Goal: Task Accomplishment & Management: Manage account settings

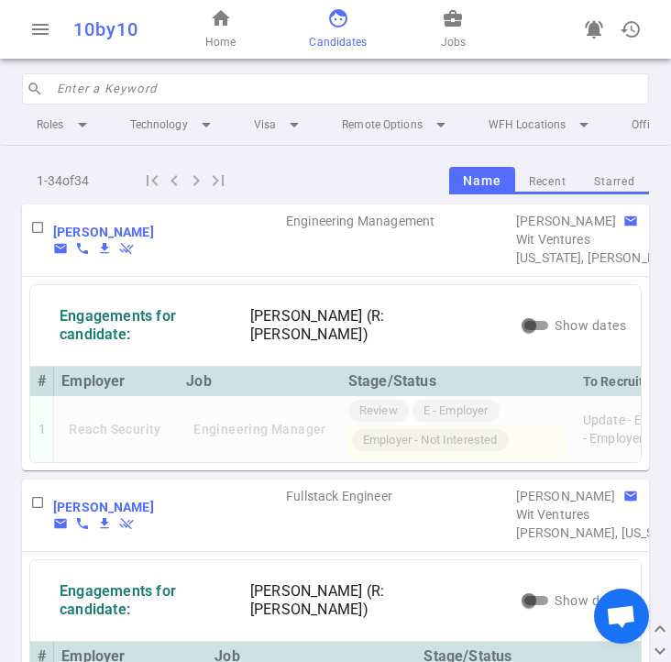
click at [194, 86] on input "search" at bounding box center [347, 88] width 581 height 29
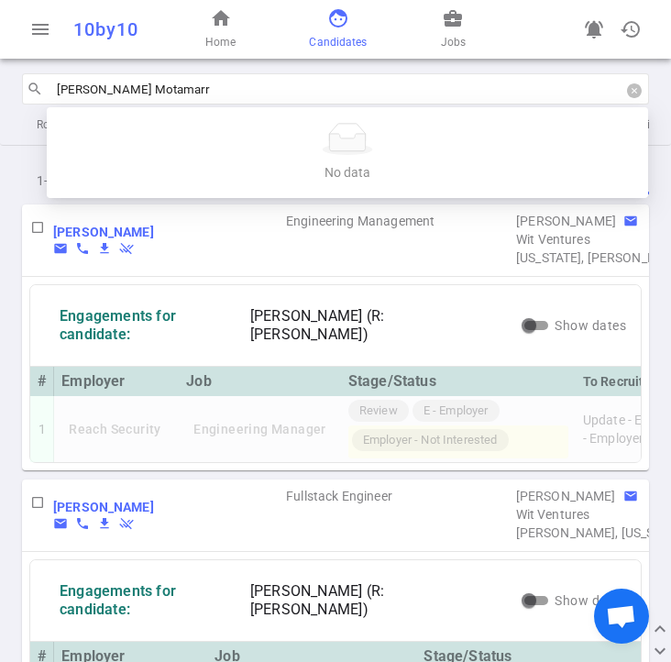
type input "[PERSON_NAME]"
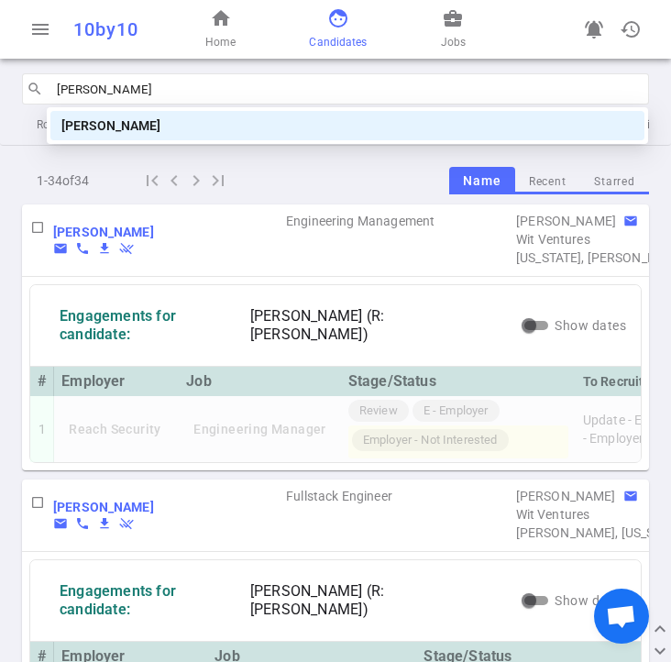
click at [141, 126] on div "[PERSON_NAME]" at bounding box center [347, 126] width 572 height 20
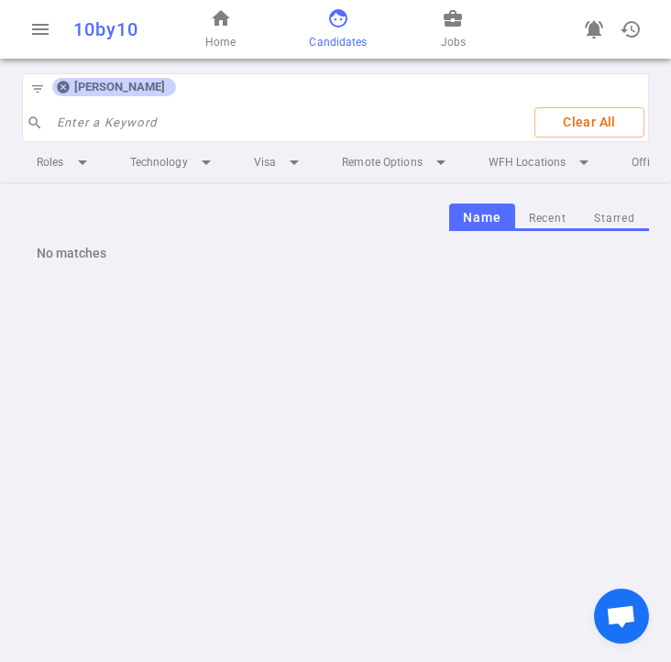
click at [59, 89] on icon at bounding box center [63, 88] width 12 height 12
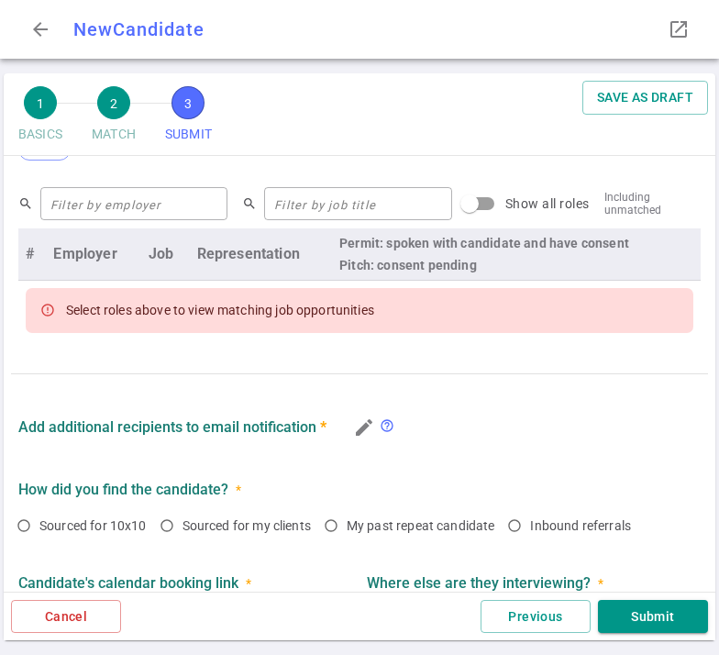
scroll to position [792, 0]
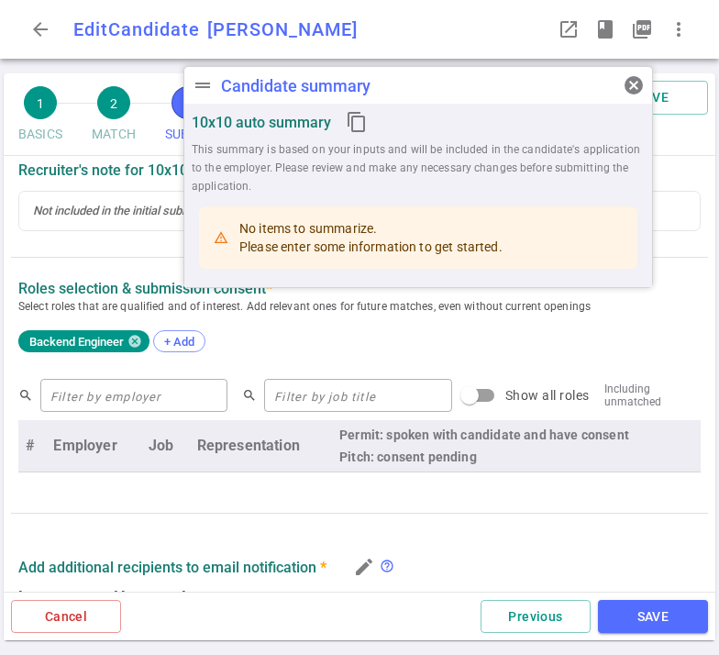
radio input "true"
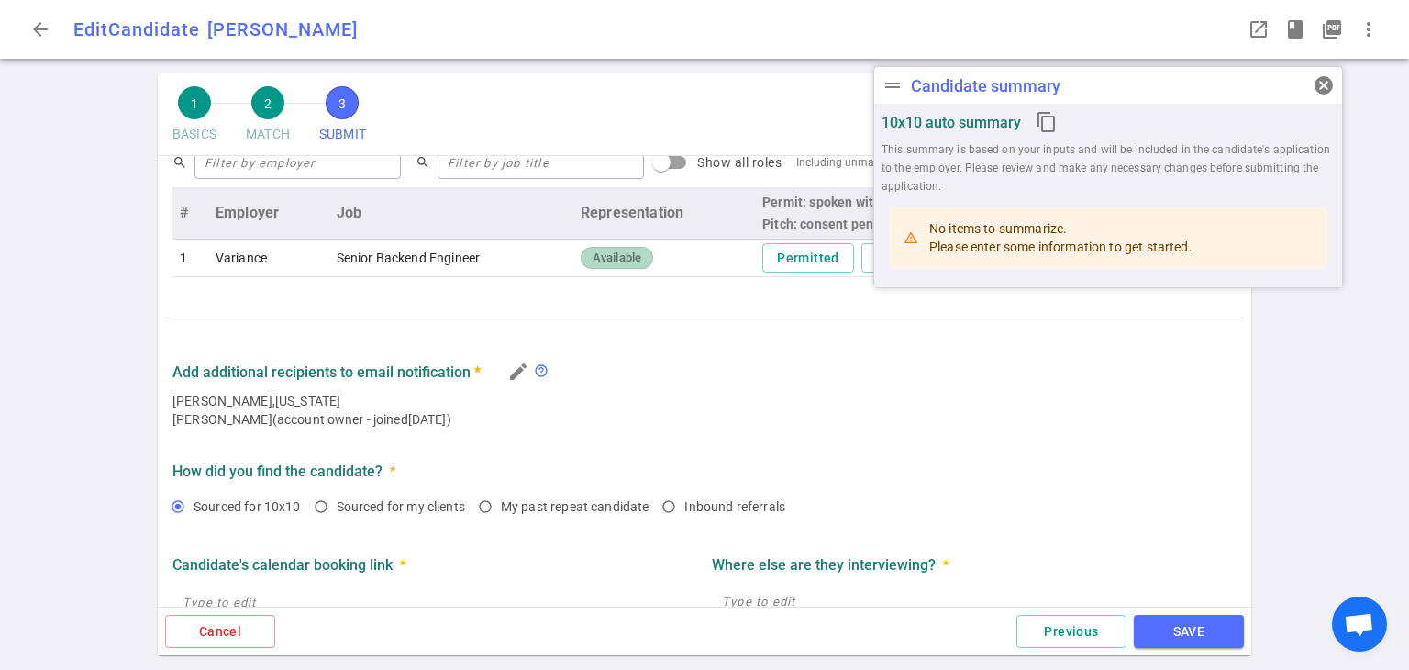
scroll to position [697, 0]
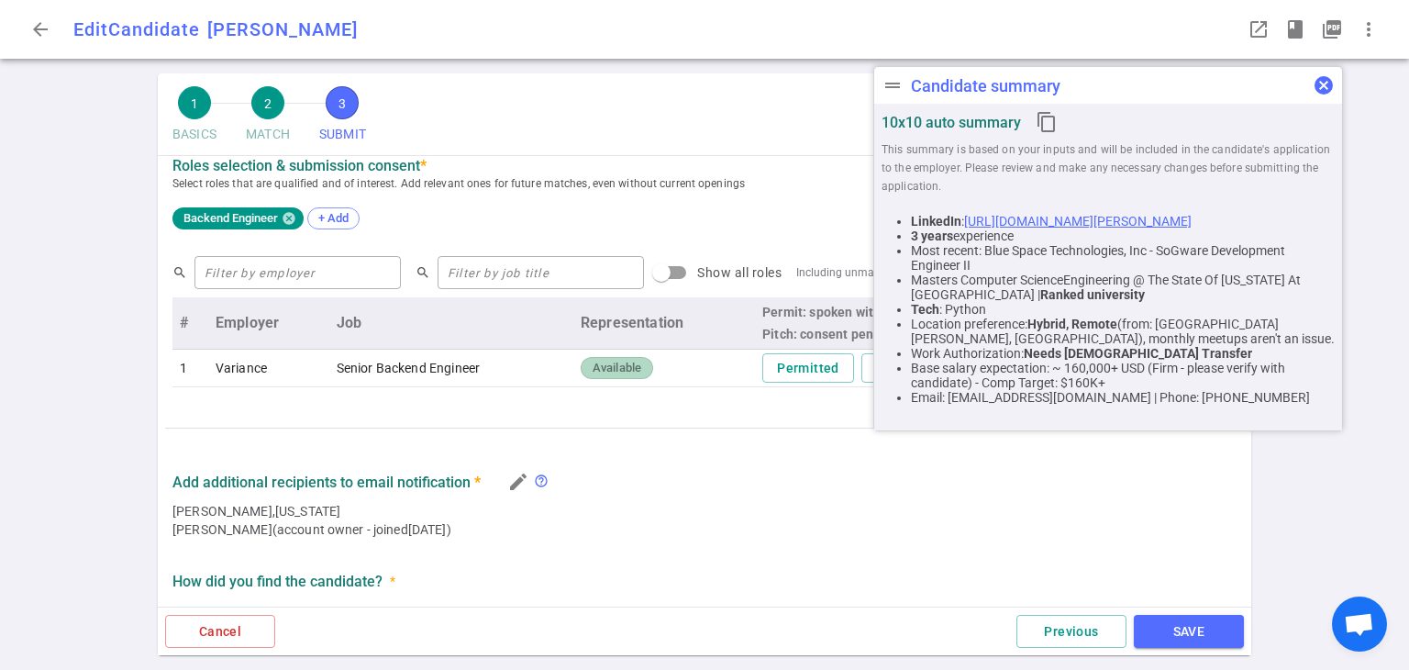
click at [718, 82] on span "cancel" at bounding box center [1323, 85] width 22 height 22
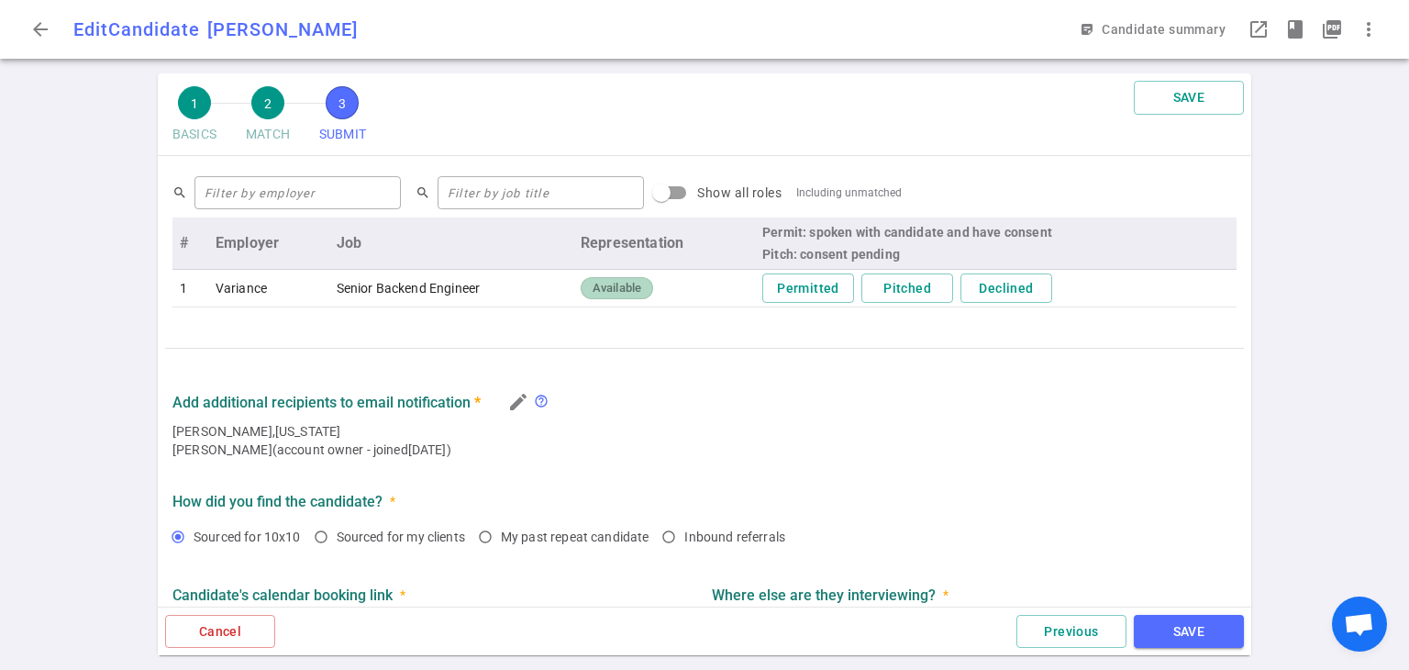
scroll to position [780, 0]
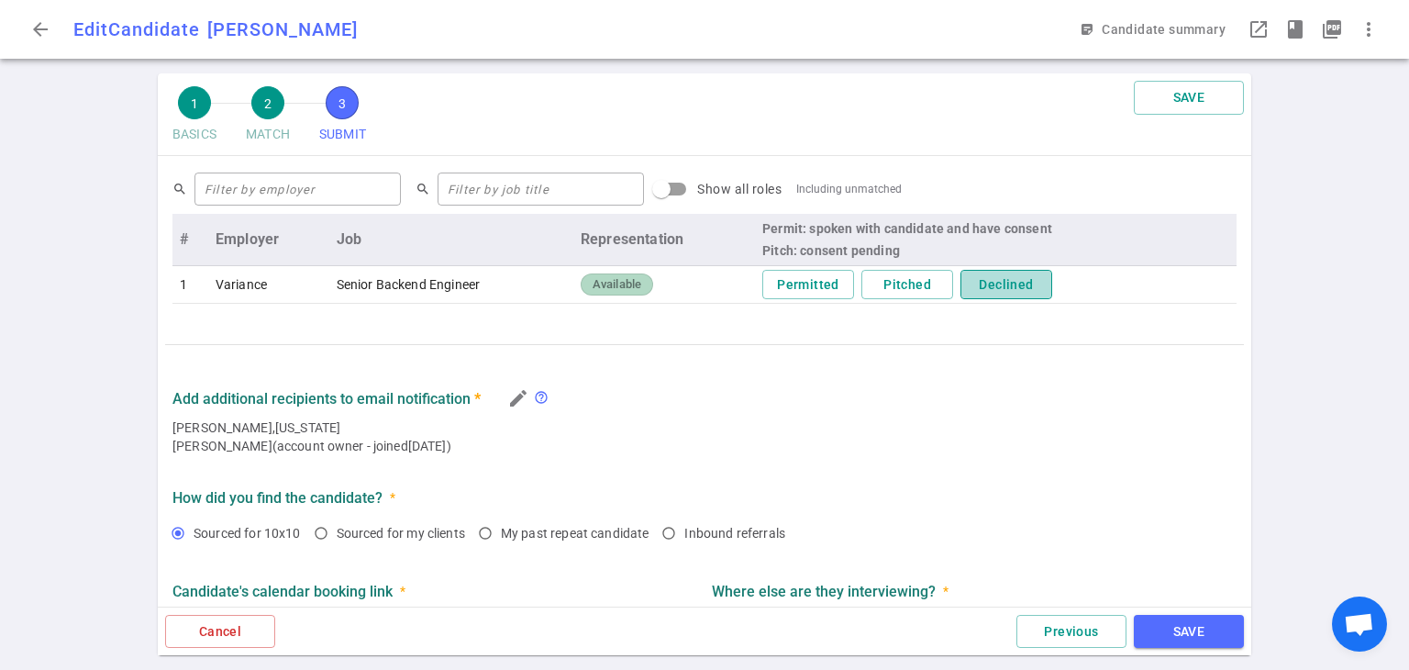
click at [718, 286] on button "Declined" at bounding box center [1006, 285] width 92 height 30
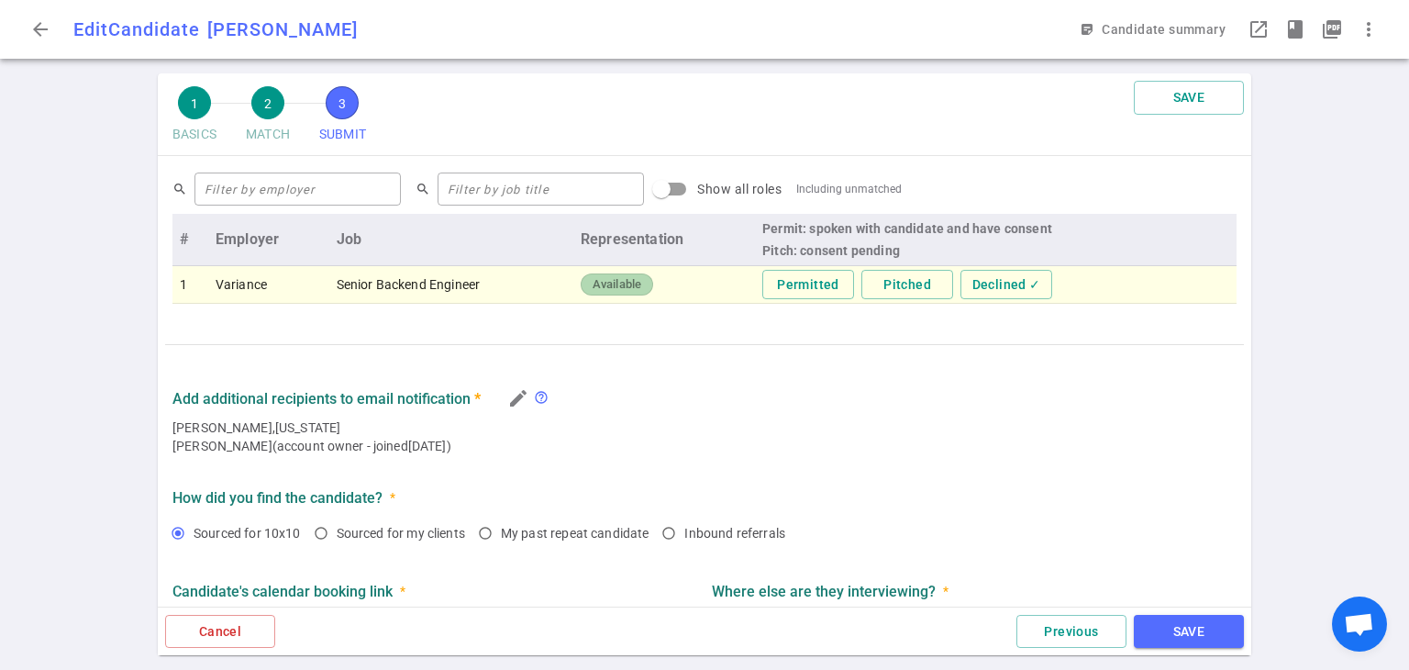
click at [718, 625] on button "SAVE" at bounding box center [1189, 631] width 110 height 34
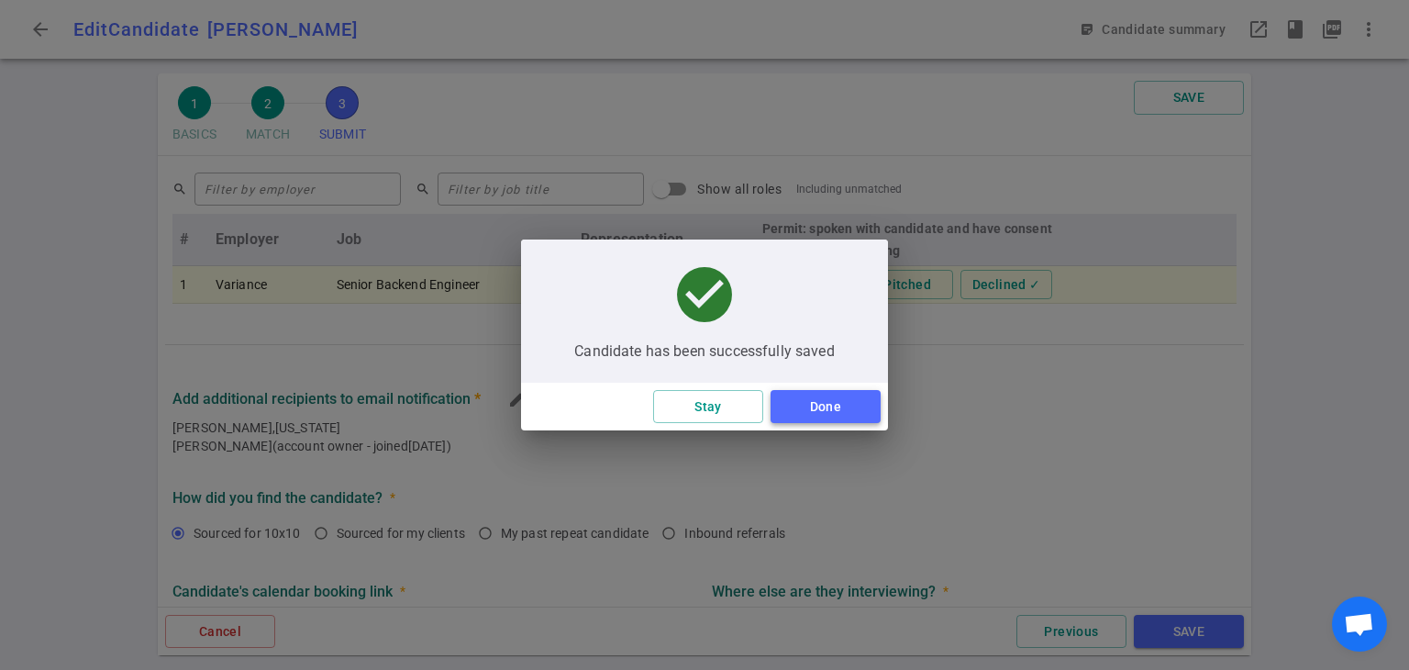
click at [718, 412] on button "Done" at bounding box center [825, 407] width 110 height 34
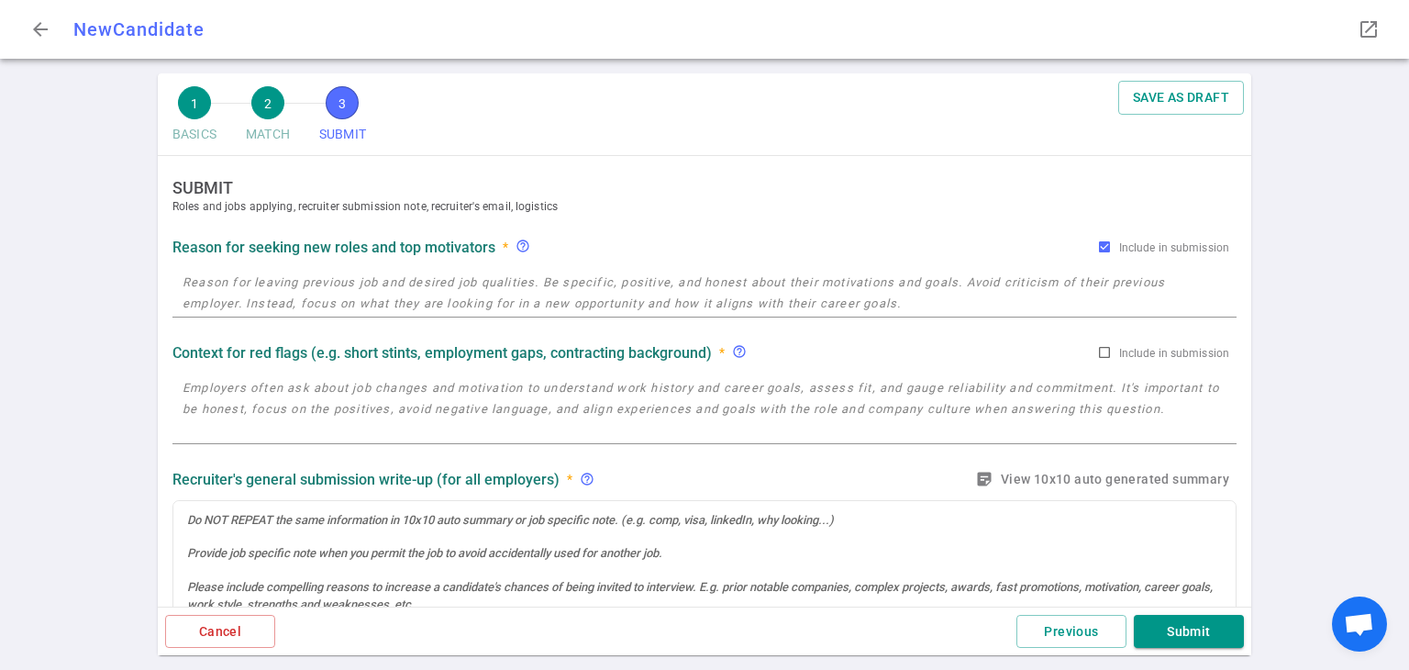
radio input "true"
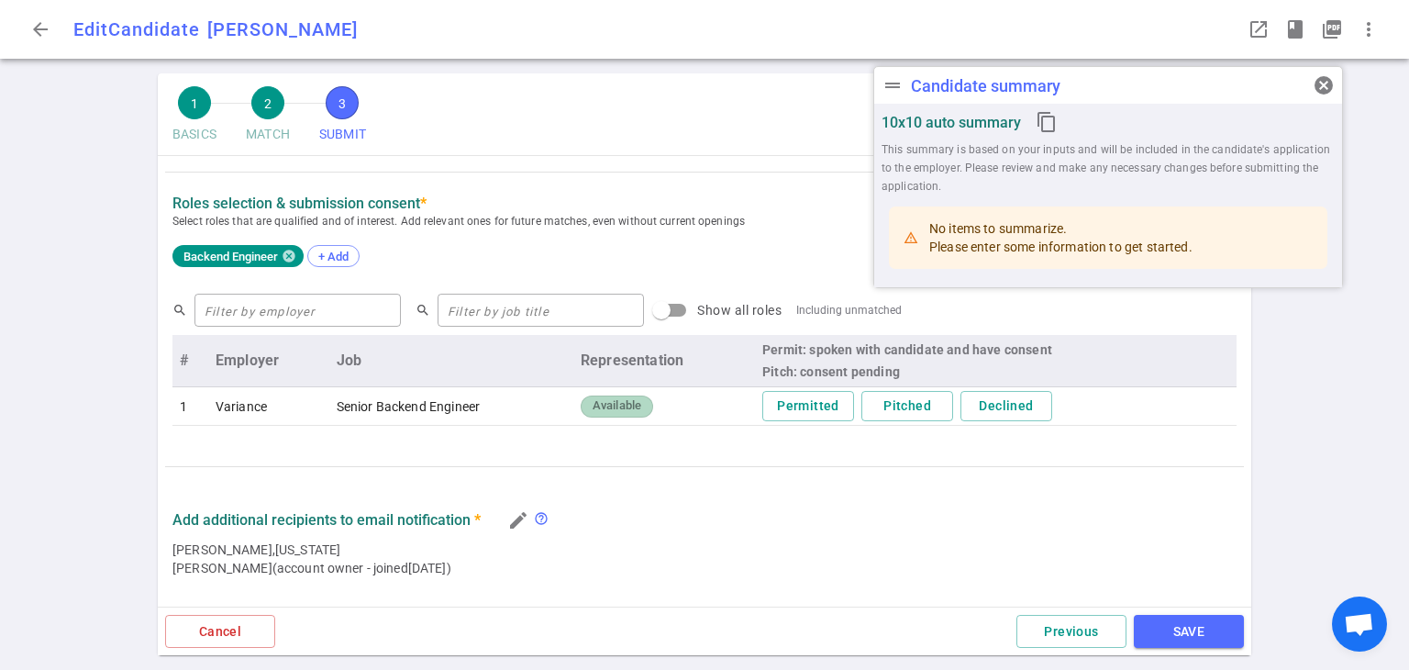
scroll to position [749, 0]
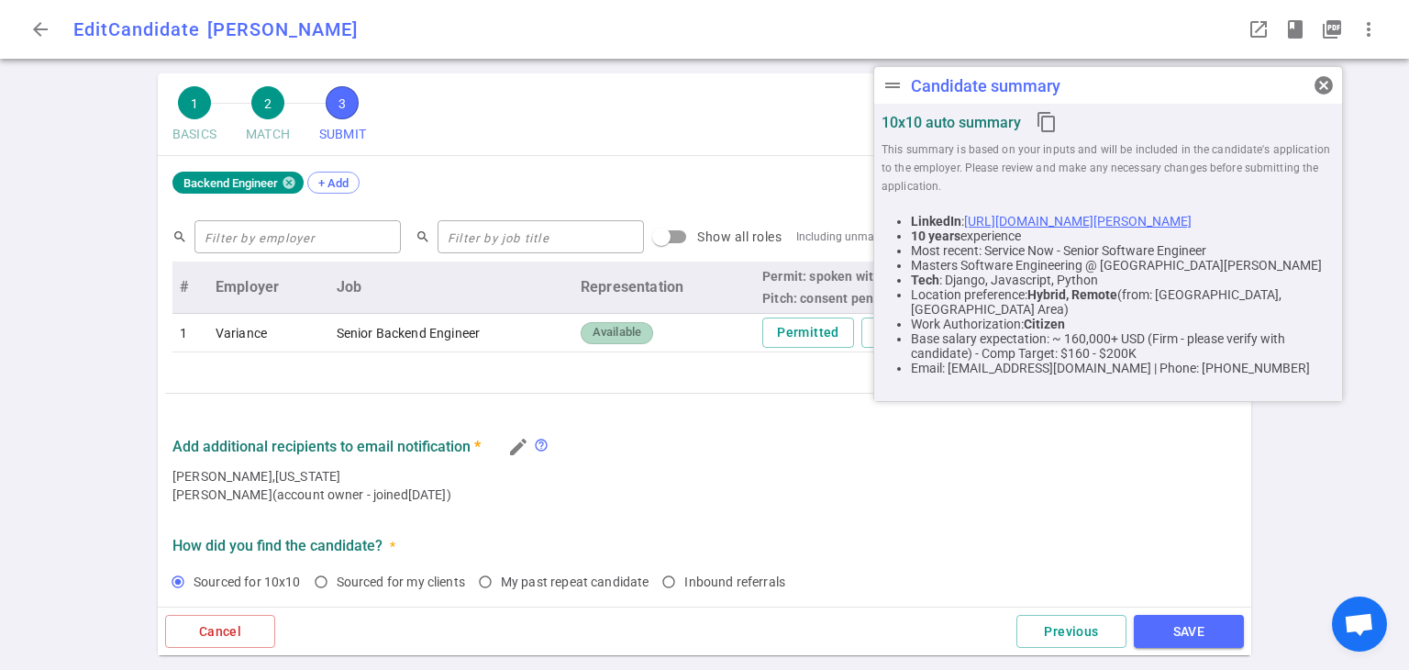
click at [1027, 349] on li "Base salary expectation: ~ 160,000+ USD (Firm - please verify with candidate) -…" at bounding box center [1123, 345] width 424 height 29
click at [1042, 452] on div "Add additional recipients to email notification * edit help_outline" at bounding box center [704, 446] width 1064 height 31
click at [1320, 78] on span "cancel" at bounding box center [1323, 85] width 22 height 22
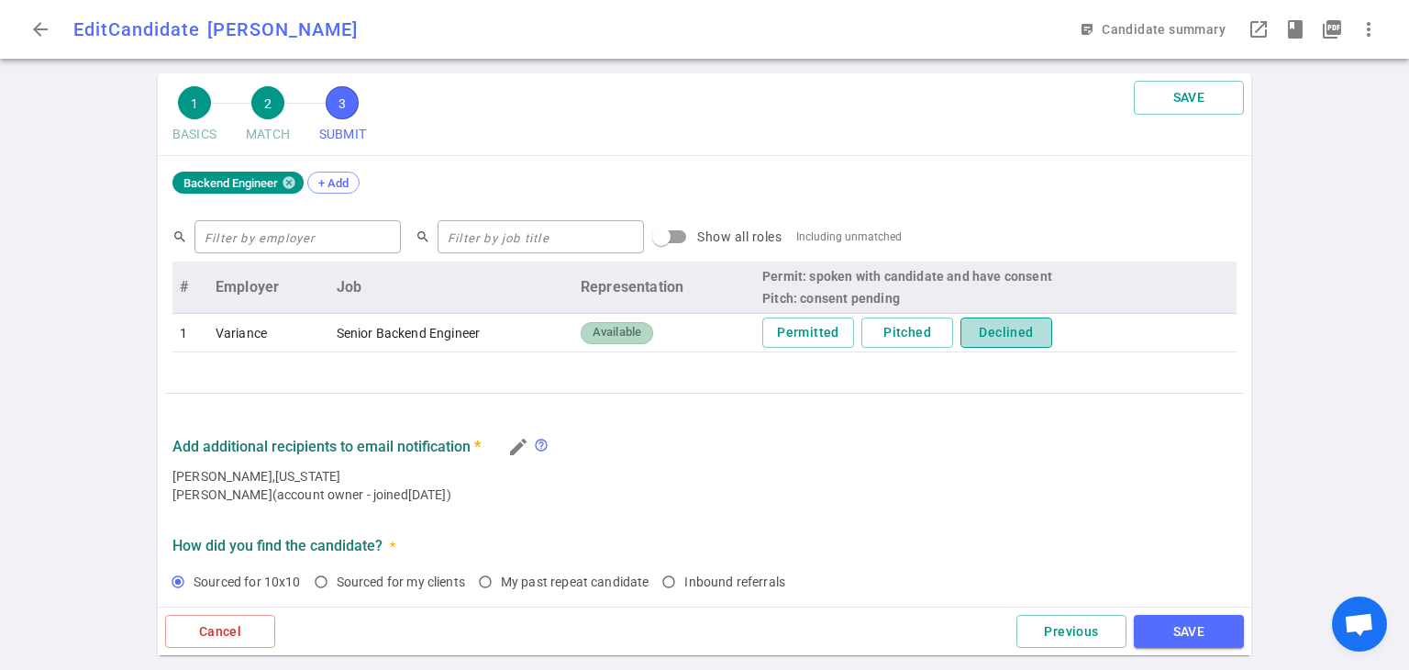
drag, startPoint x: 991, startPoint y: 334, endPoint x: 997, endPoint y: 354, distance: 20.9
click at [991, 337] on button "Declined" at bounding box center [1006, 332] width 92 height 30
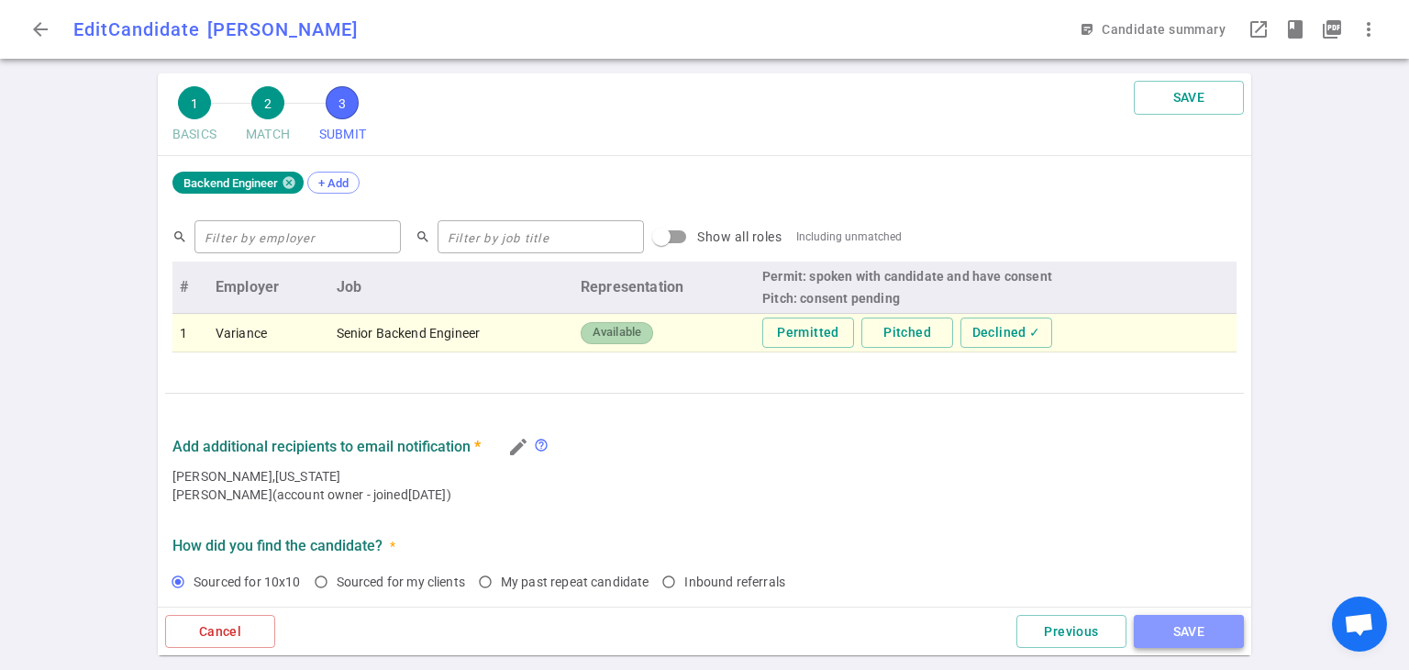
click at [1192, 635] on button "SAVE" at bounding box center [1189, 631] width 110 height 34
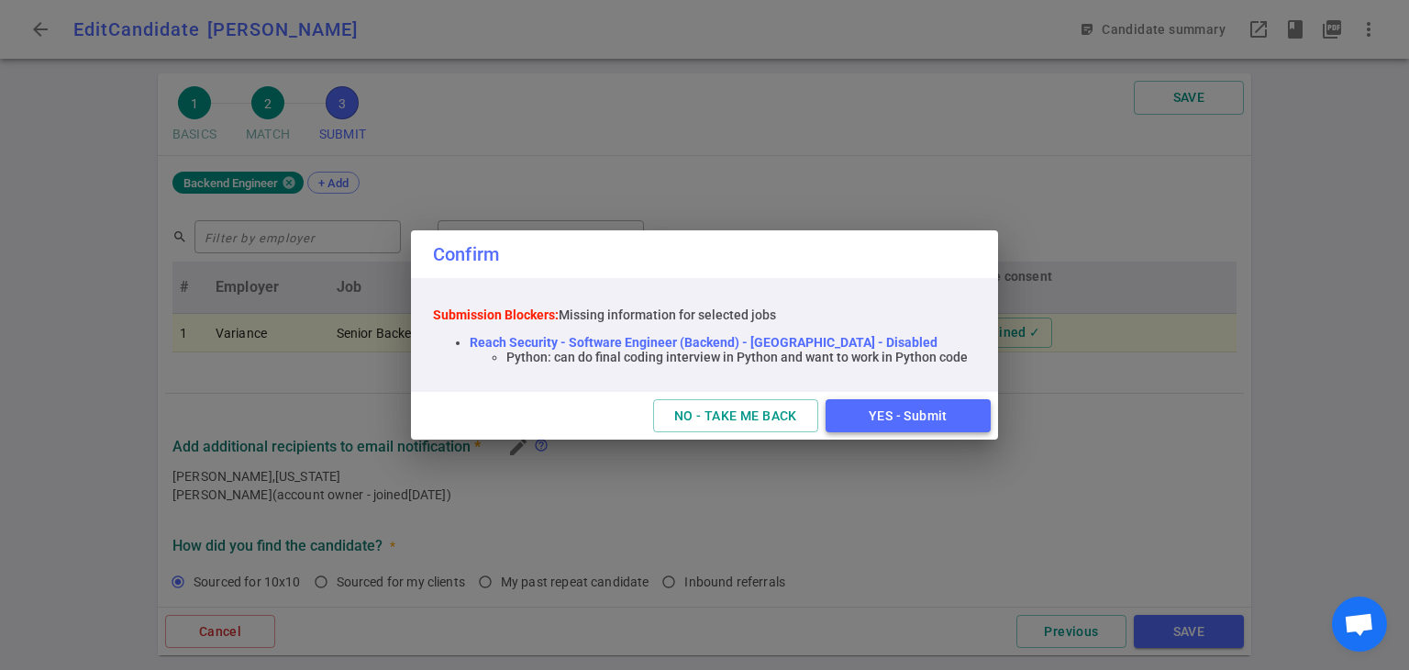
click at [949, 425] on button "YES - Submit" at bounding box center [907, 416] width 165 height 34
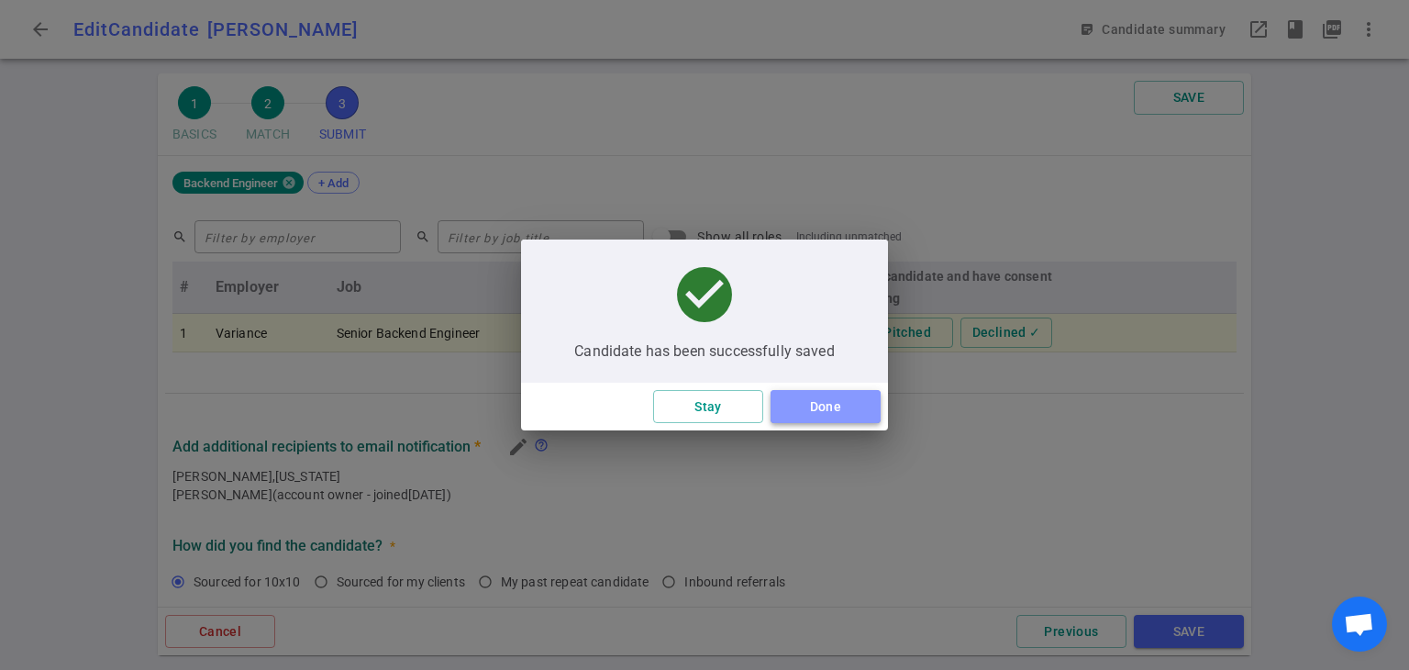
click at [854, 401] on button "Done" at bounding box center [825, 407] width 110 height 34
